Goal: Transaction & Acquisition: Purchase product/service

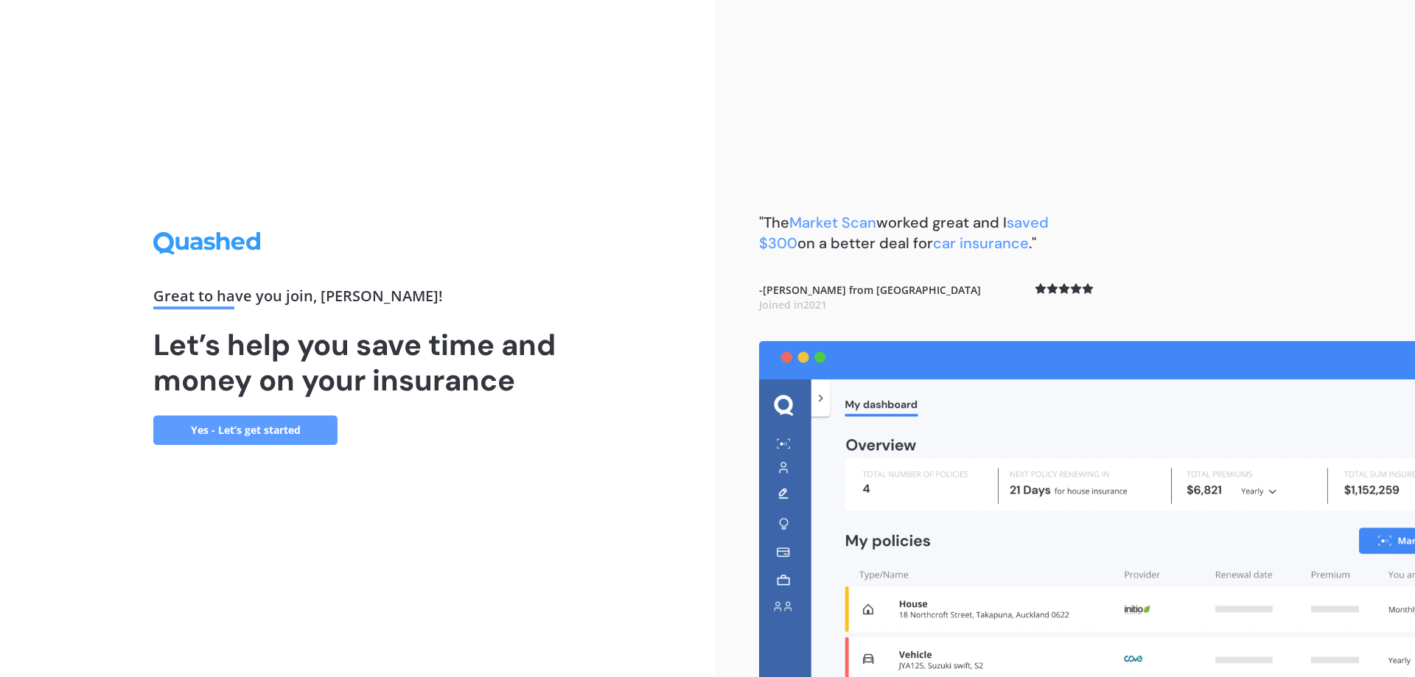
click at [241, 432] on link "Yes - Let’s get started" at bounding box center [245, 430] width 184 height 29
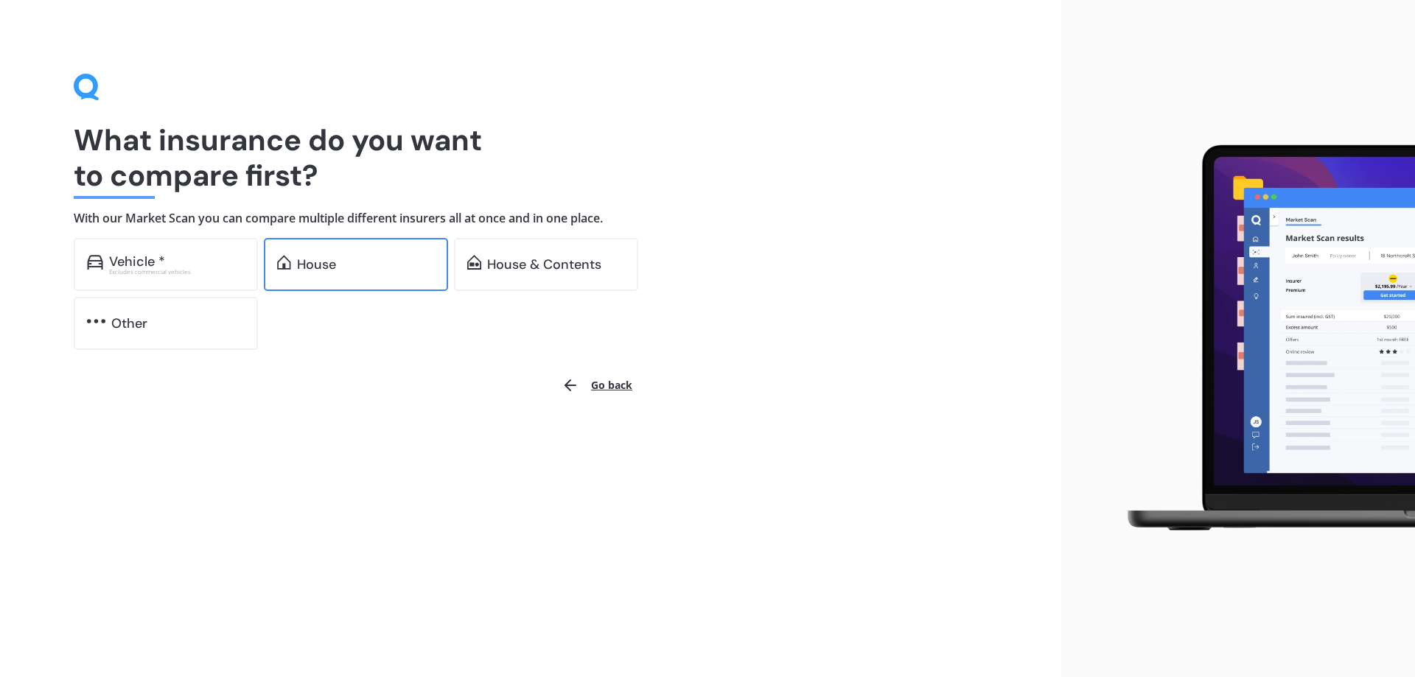
click at [350, 255] on div "House" at bounding box center [356, 264] width 184 height 53
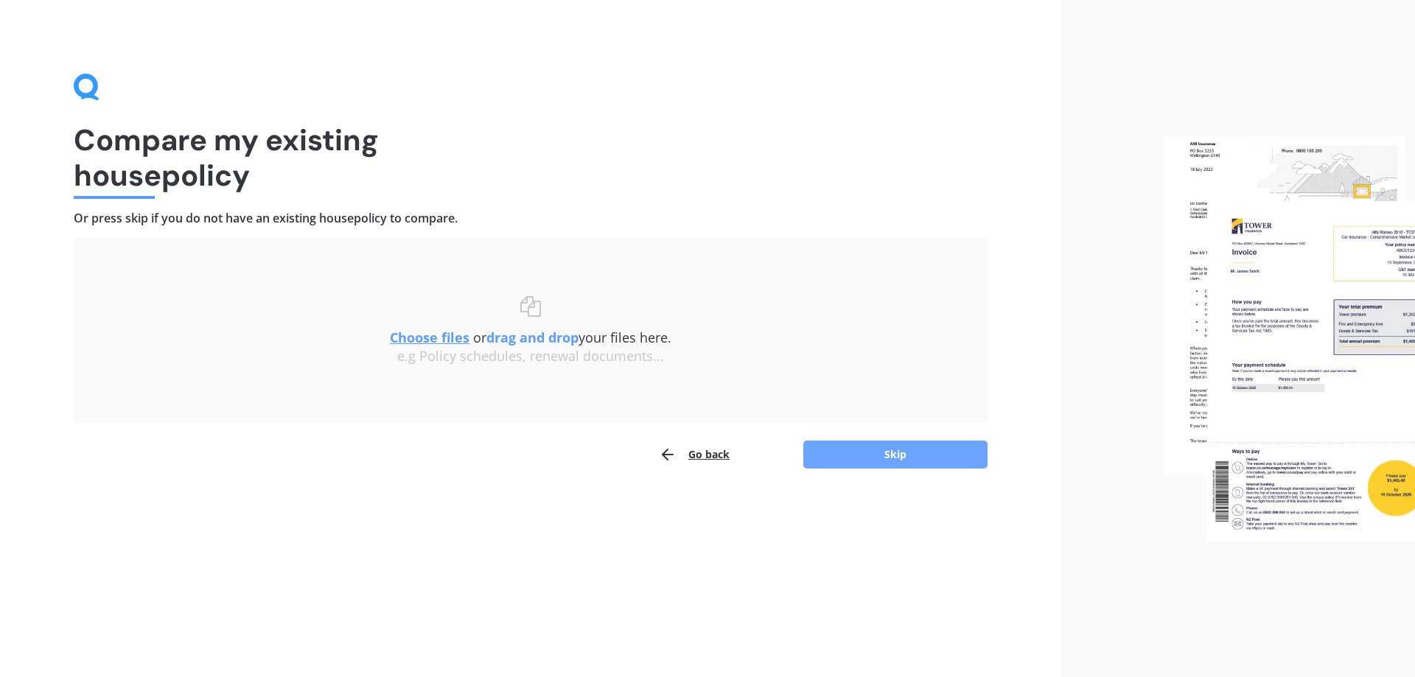
click at [899, 456] on button "Skip" at bounding box center [895, 455] width 184 height 28
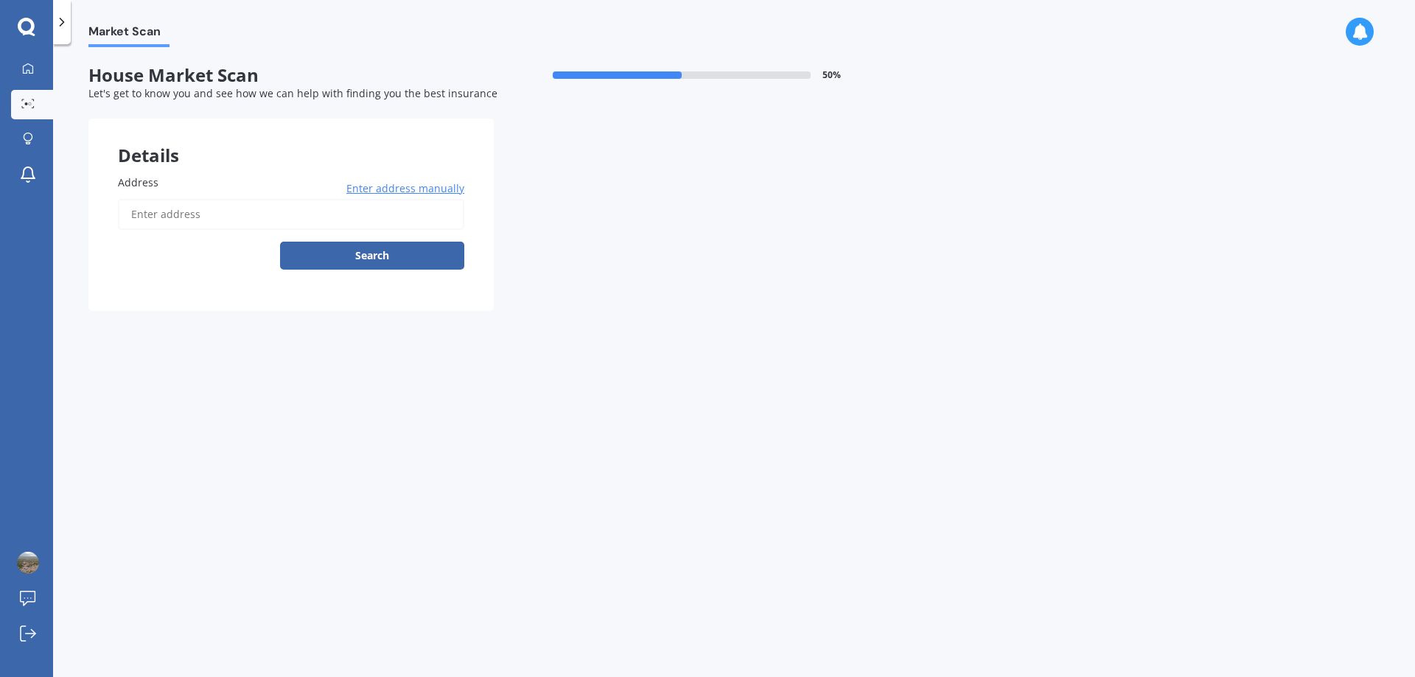
click at [183, 221] on input "Address" at bounding box center [291, 214] width 346 height 31
type input "503 Hart Drive, Frimley, Hastings 4120"
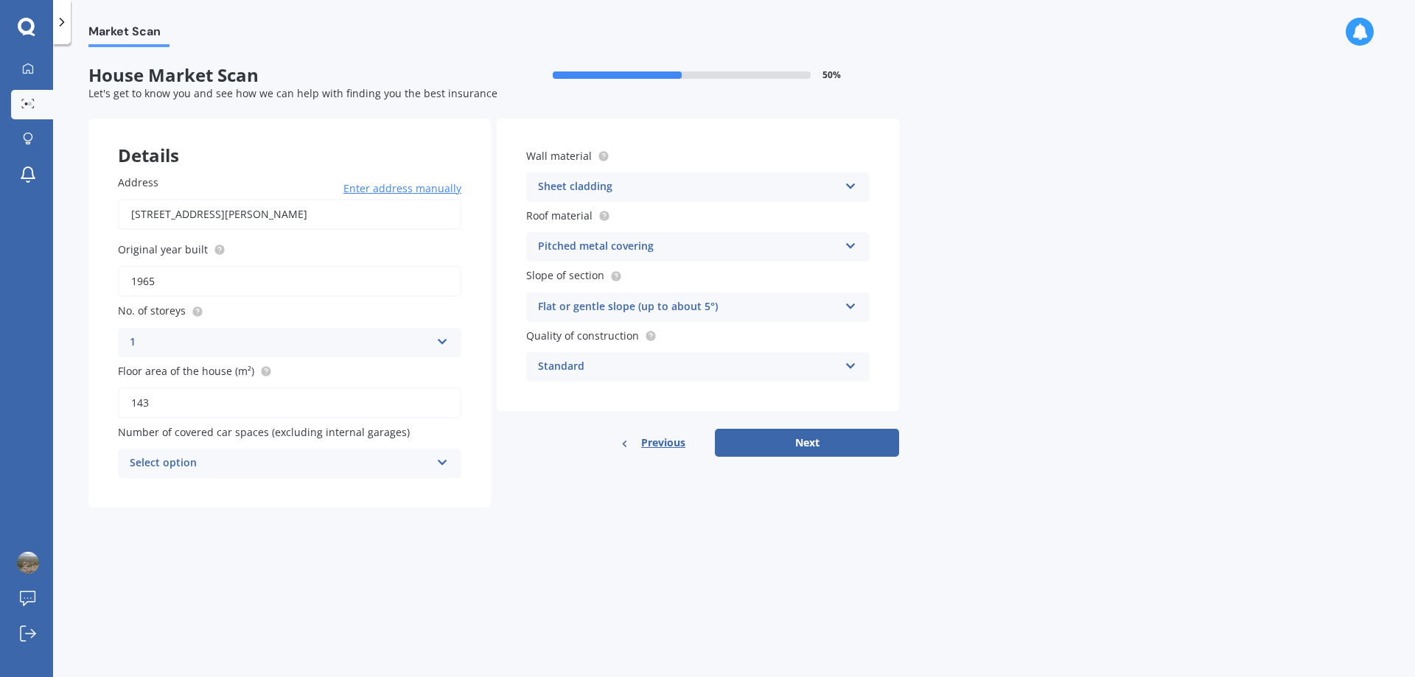
click at [445, 340] on icon at bounding box center [442, 339] width 13 height 10
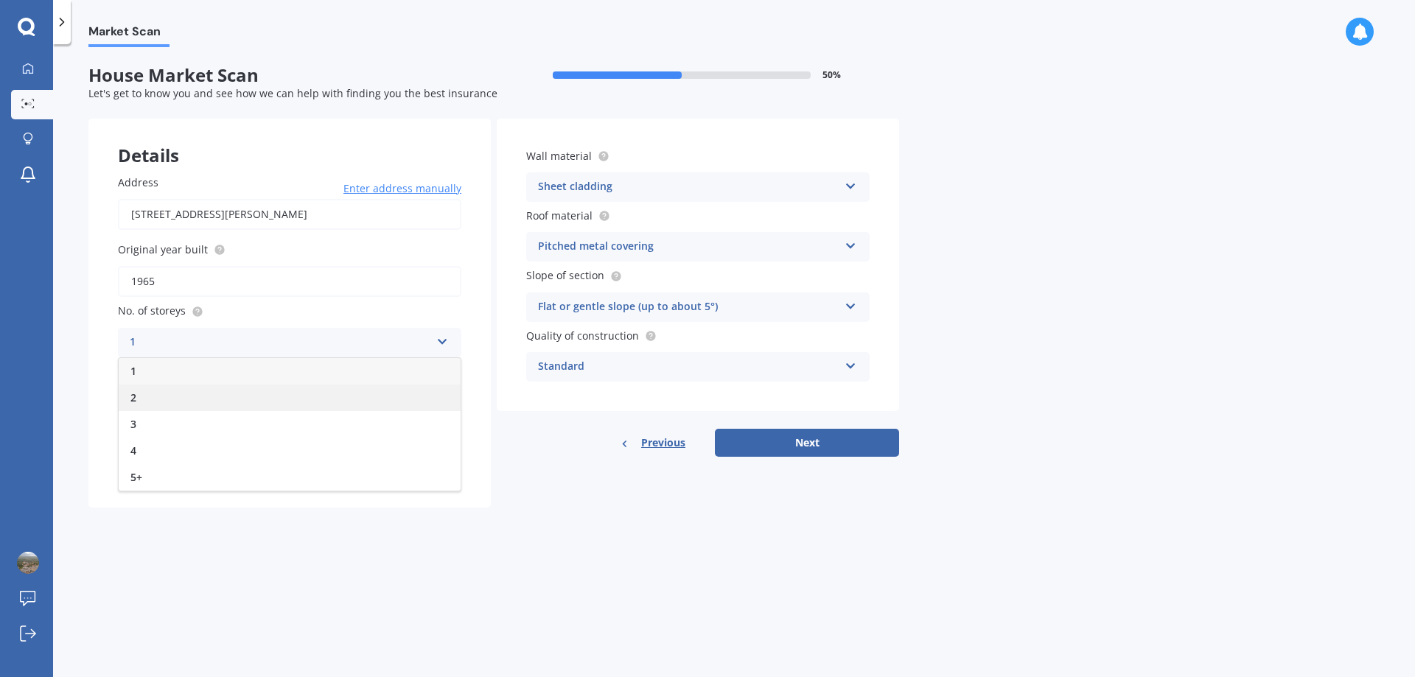
click at [185, 396] on div "2" at bounding box center [290, 398] width 342 height 27
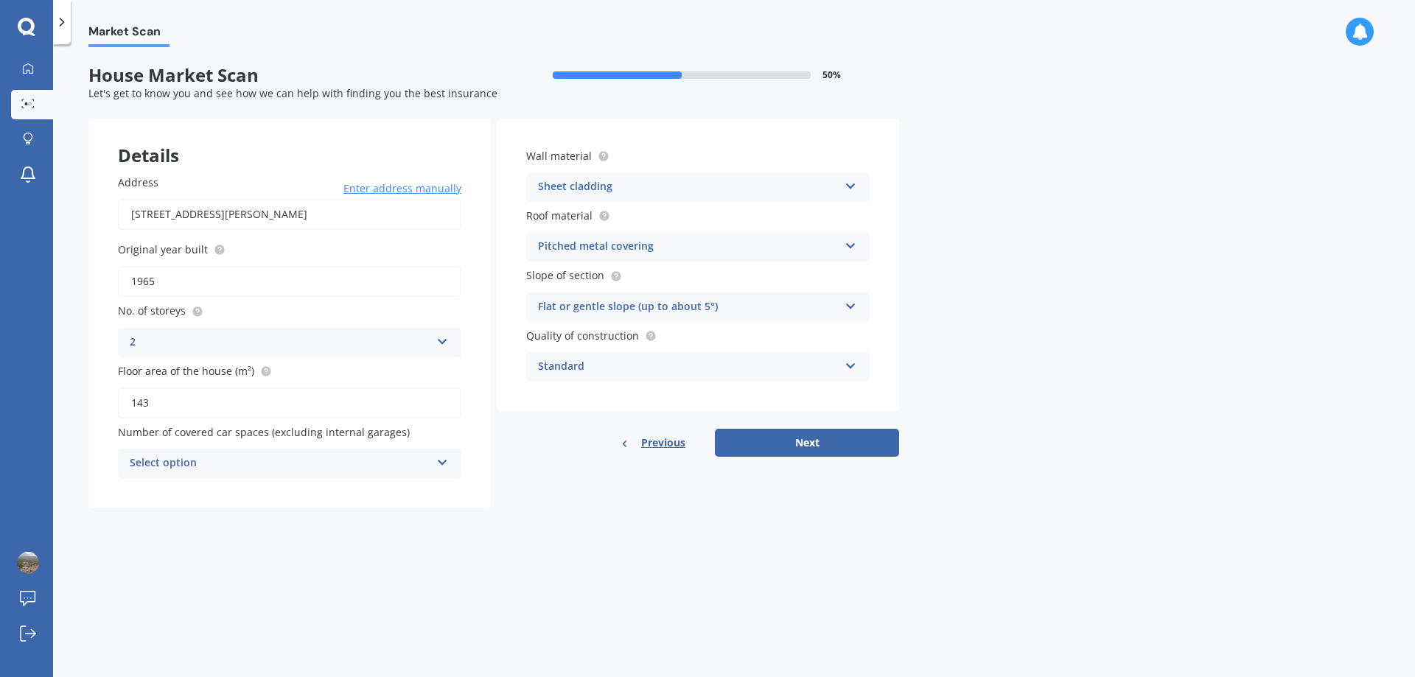
click at [339, 280] on input "1965" at bounding box center [289, 281] width 343 height 31
drag, startPoint x: 233, startPoint y: 287, endPoint x: 57, endPoint y: 287, distance: 175.4
click at [57, 287] on div "Market Scan House Market Scan 50 % Let's get to know you and see how we can hel…" at bounding box center [734, 363] width 1362 height 633
type input "1975"
drag, startPoint x: 341, startPoint y: 393, endPoint x: 13, endPoint y: 403, distance: 328.9
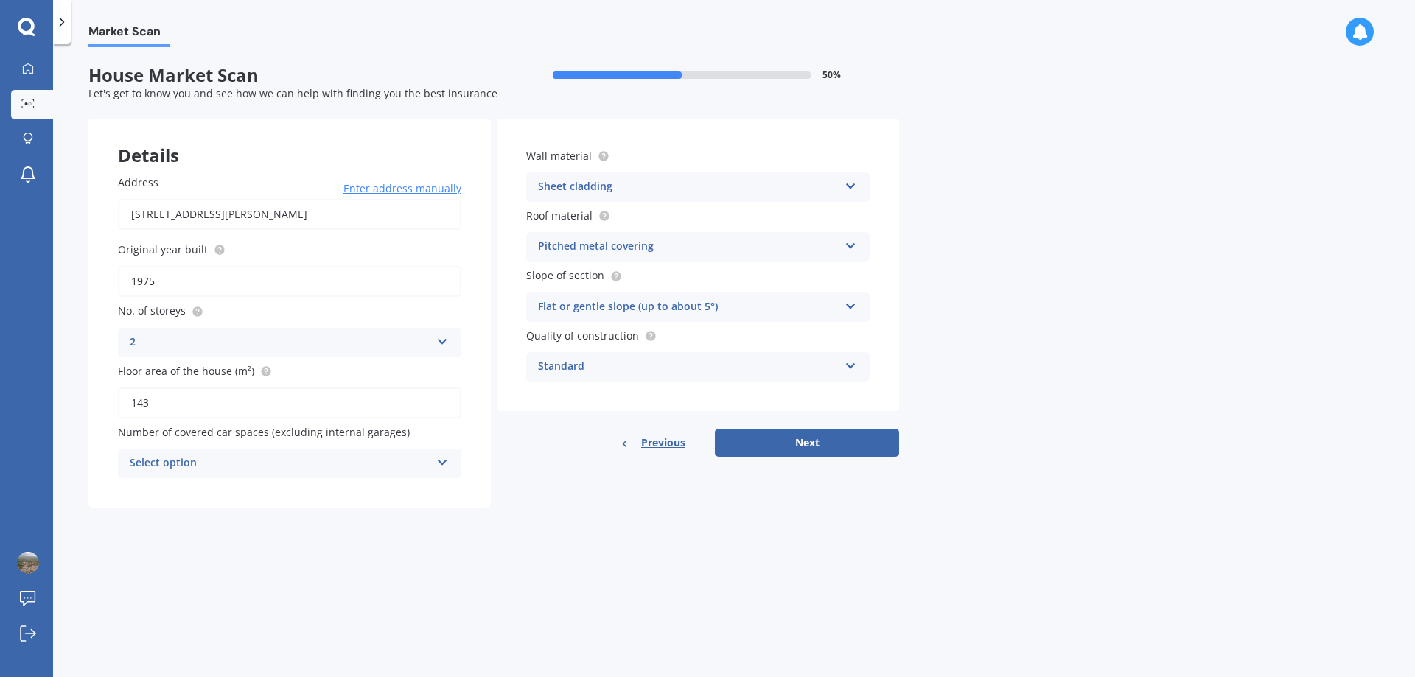
click at [13, 403] on div "My Dashboard Market Scan Explore insurance Notifications George Giannios Submit…" at bounding box center [707, 338] width 1415 height 677
type input "260"
click at [444, 462] on icon at bounding box center [442, 460] width 13 height 10
click at [136, 545] on span "2" at bounding box center [133, 545] width 6 height 14
click at [852, 186] on icon at bounding box center [851, 183] width 13 height 10
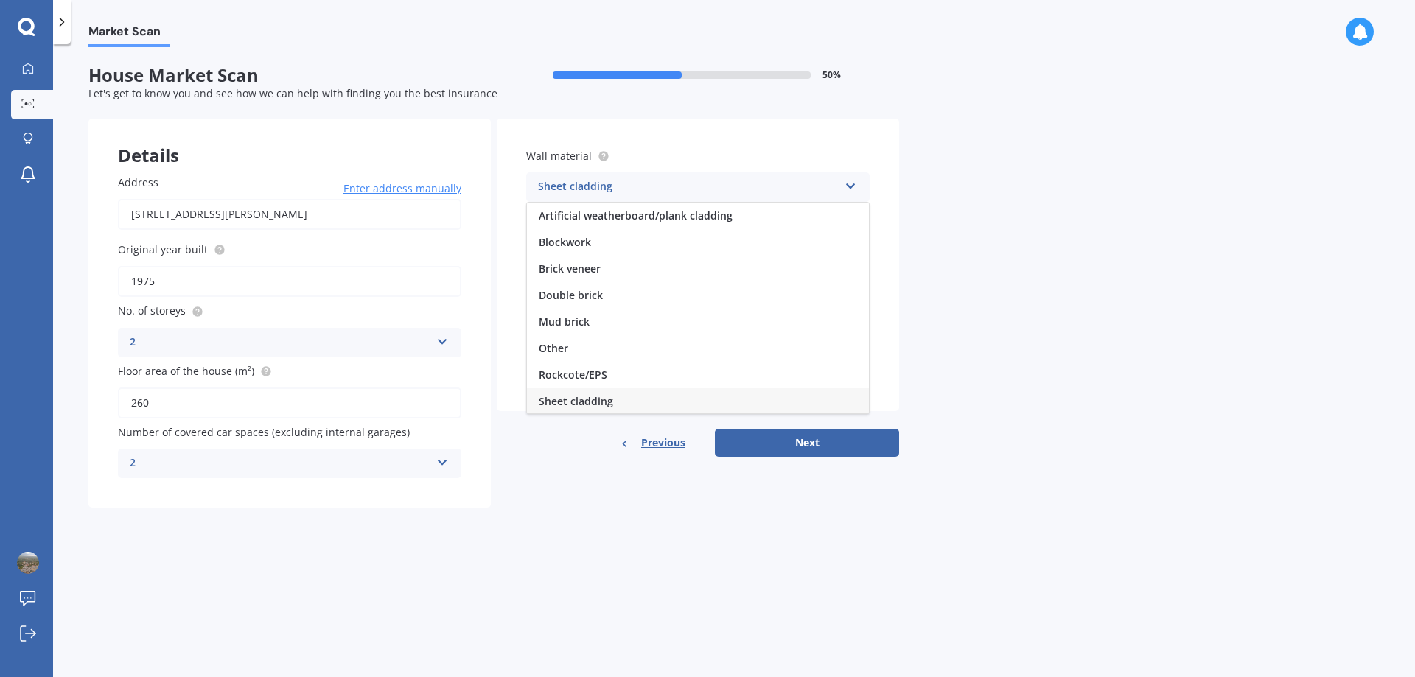
scroll to position [1, 0]
click at [598, 240] on div "Blockwork" at bounding box center [698, 241] width 342 height 27
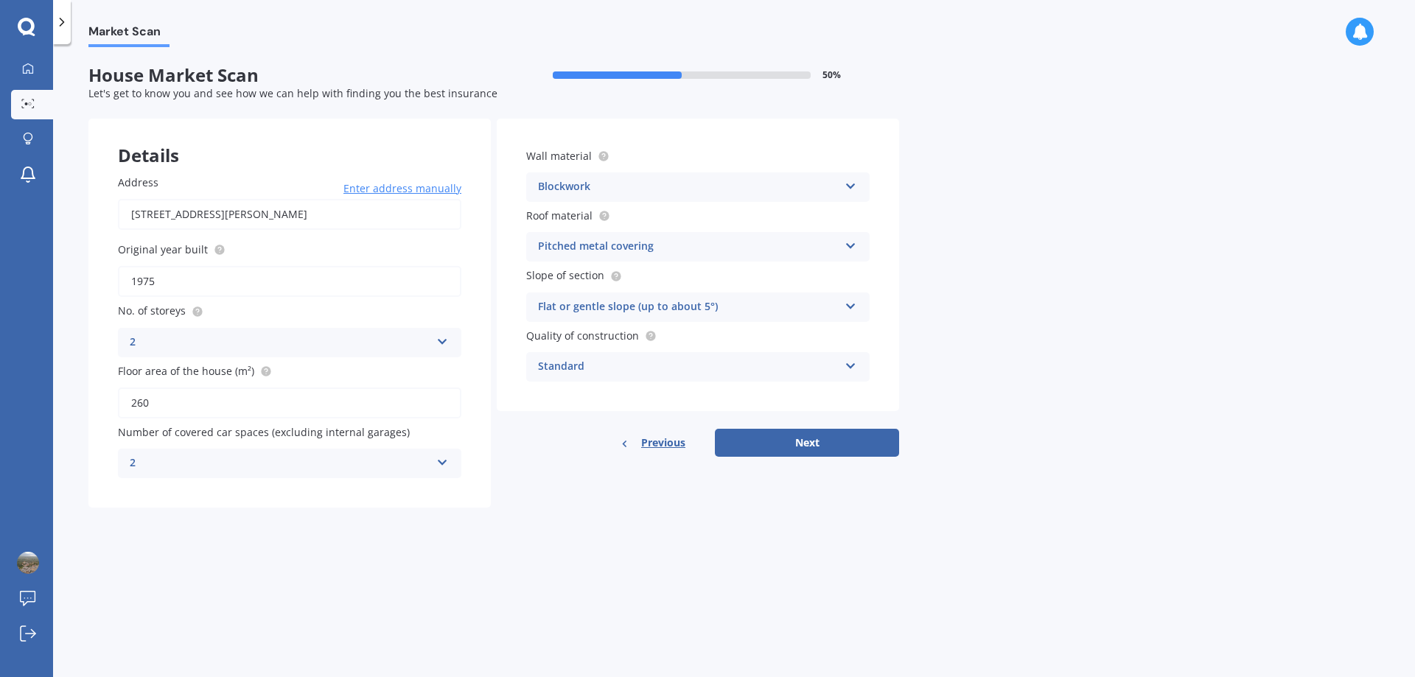
click at [847, 246] on icon at bounding box center [851, 243] width 13 height 10
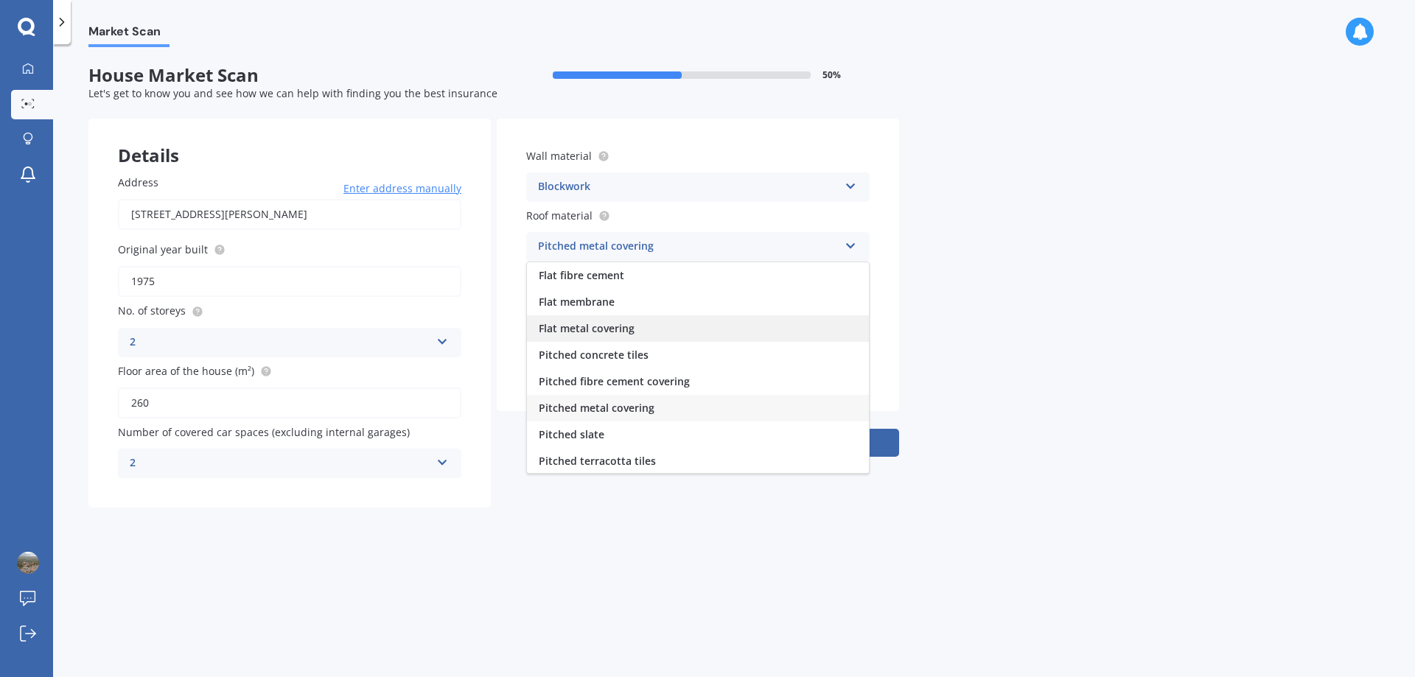
click at [623, 328] on span "Flat metal covering" at bounding box center [587, 328] width 96 height 14
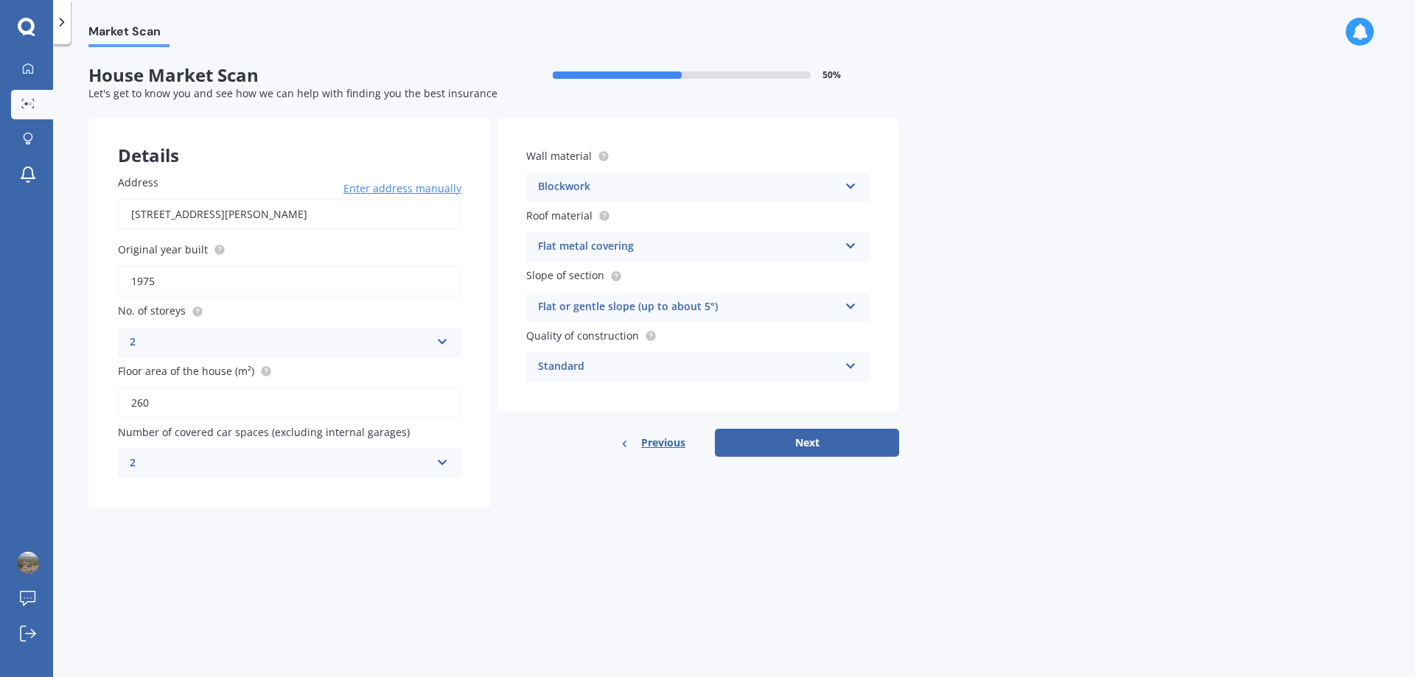
click at [857, 359] on div "Standard Standard High Prestige" at bounding box center [697, 366] width 343 height 29
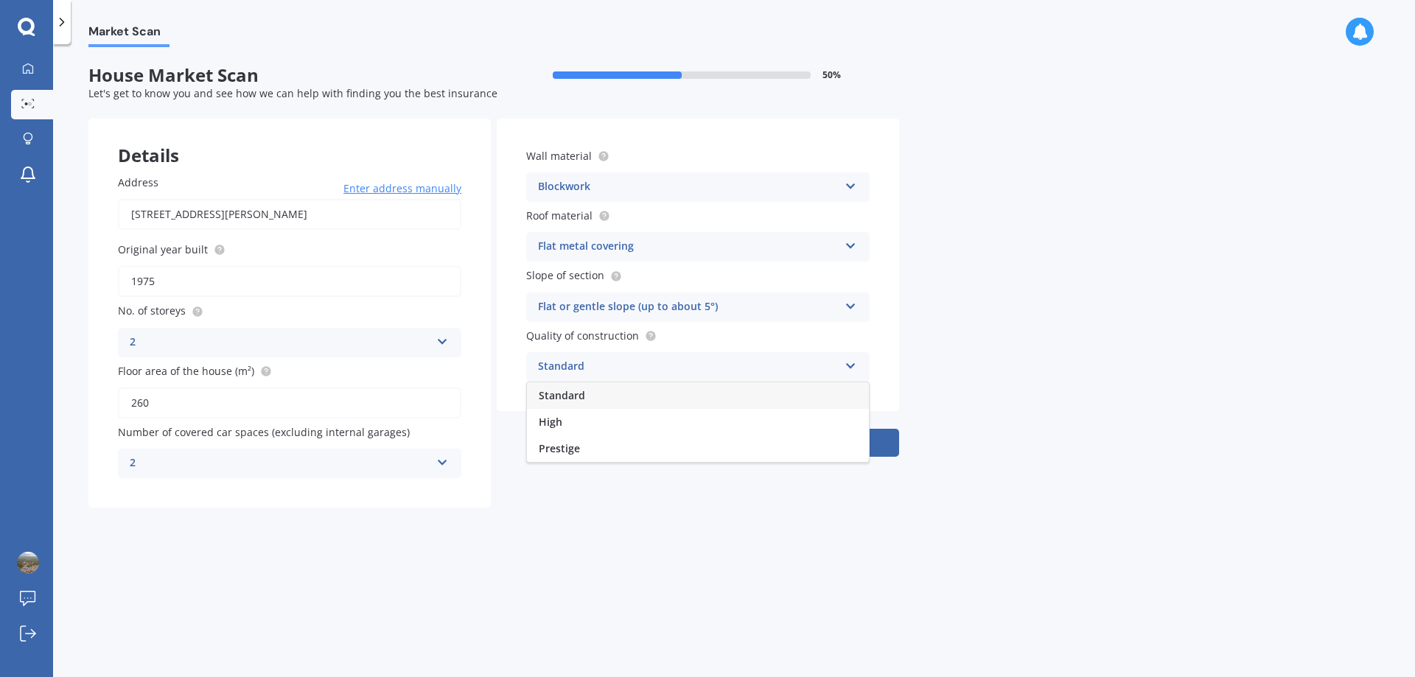
click at [750, 395] on div "Standard" at bounding box center [698, 395] width 342 height 27
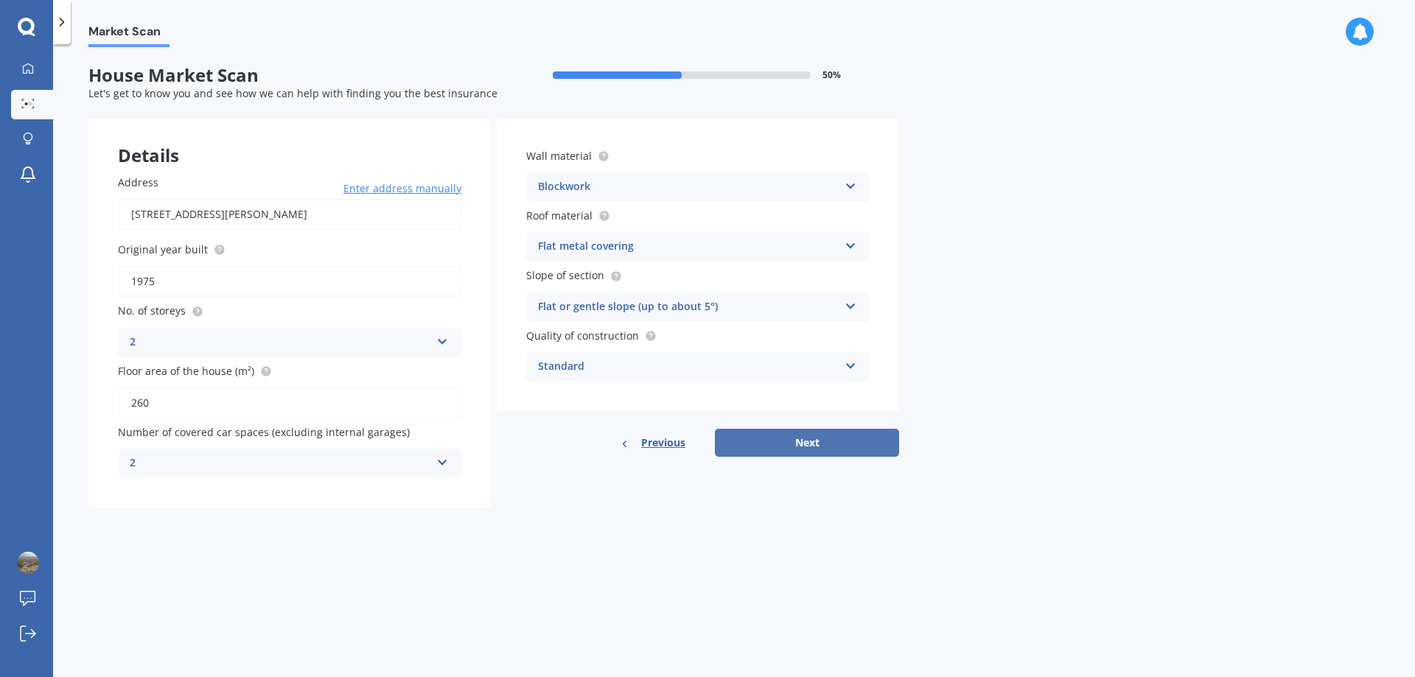
click at [810, 439] on button "Next" at bounding box center [807, 443] width 184 height 28
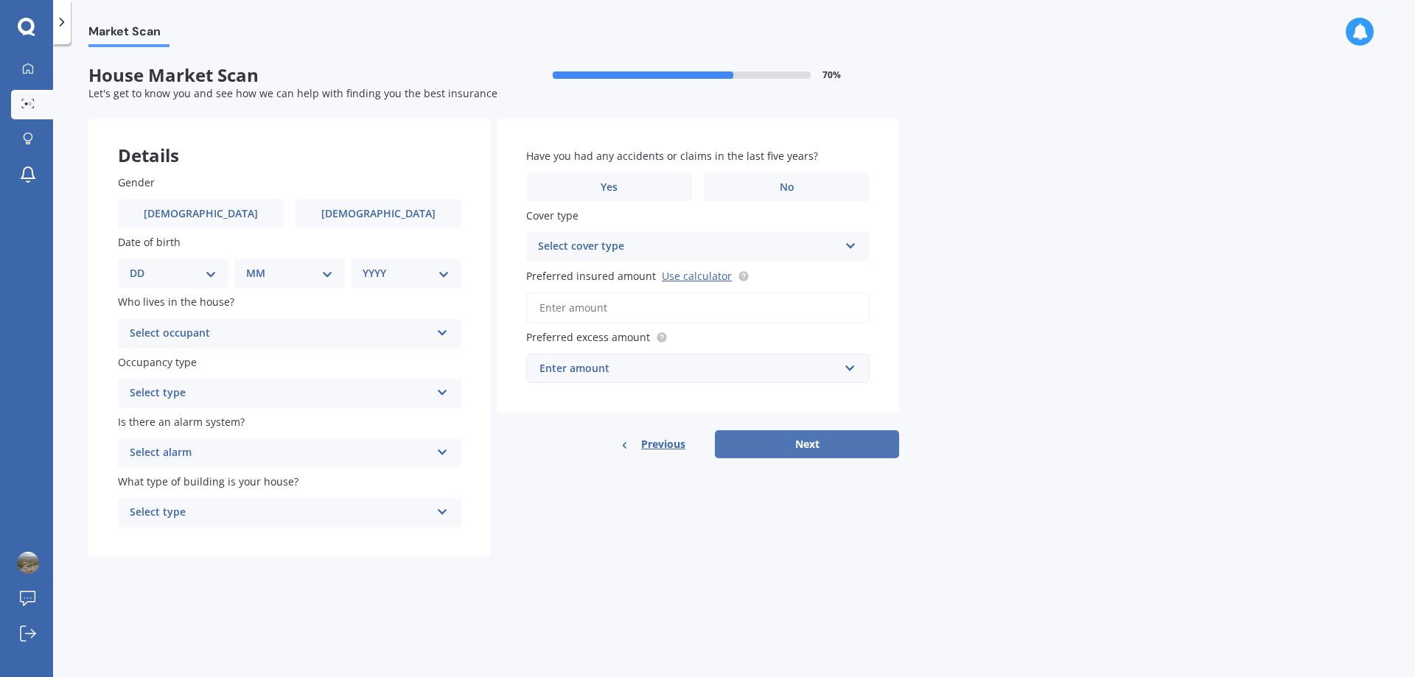
click at [803, 447] on button "Next" at bounding box center [807, 444] width 184 height 28
